Goal: Task Accomplishment & Management: Manage account settings

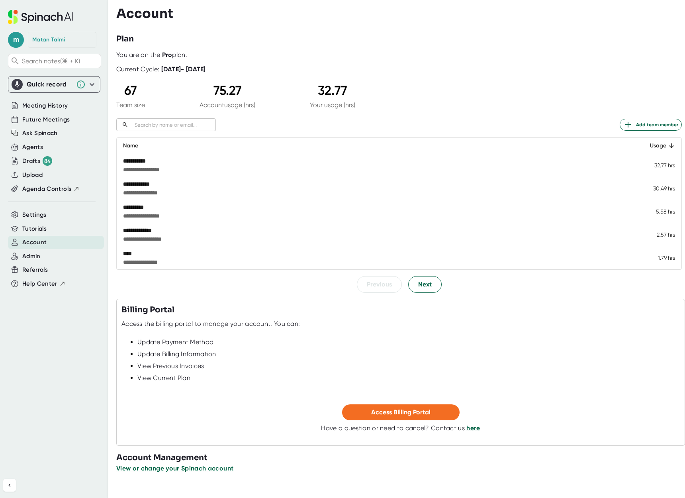
click at [179, 466] on span "View or change your Spinach account" at bounding box center [174, 468] width 117 height 8
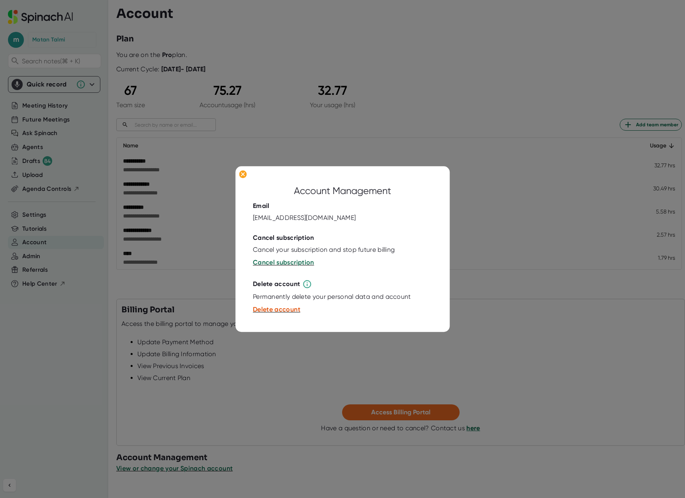
click at [512, 177] on div at bounding box center [342, 249] width 685 height 498
